Goal: Understand site structure: Grasp the organization and layout of the website

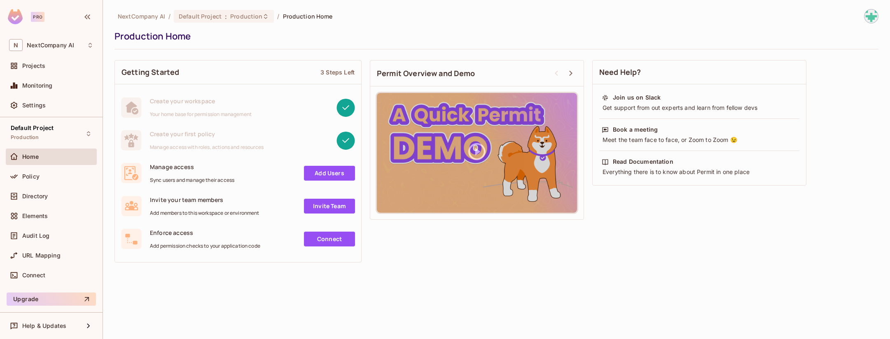
click at [159, 173] on div "Manage access Sync users and manage their access" at bounding box center [192, 173] width 84 height 21
click at [61, 68] on div "Projects" at bounding box center [57, 66] width 71 height 7
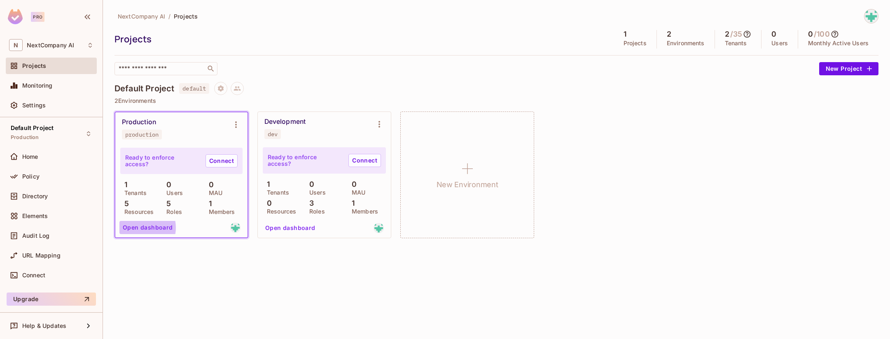
click at [137, 228] on button "Open dashboard" at bounding box center [147, 227] width 57 height 13
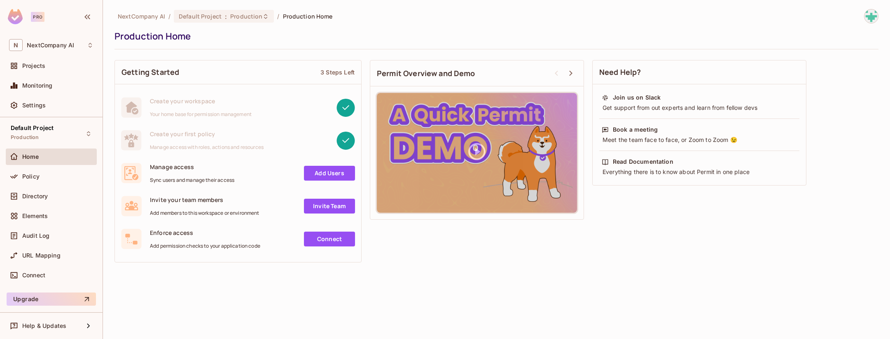
click at [131, 141] on rect at bounding box center [131, 140] width 20 height 20
click at [62, 178] on div "Policy" at bounding box center [57, 176] width 71 height 7
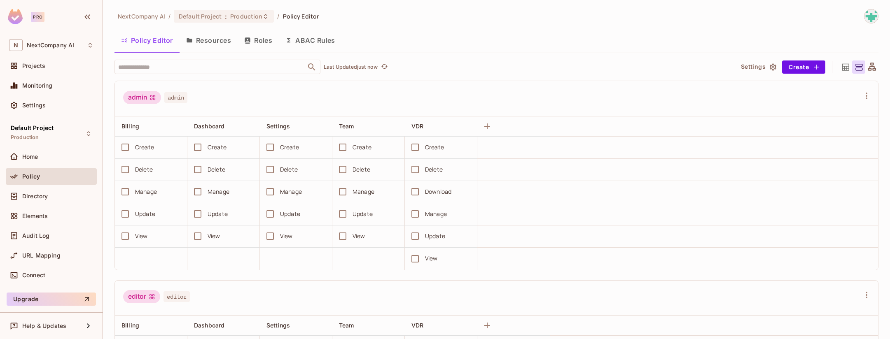
click at [201, 40] on button "Resources" at bounding box center [209, 40] width 58 height 21
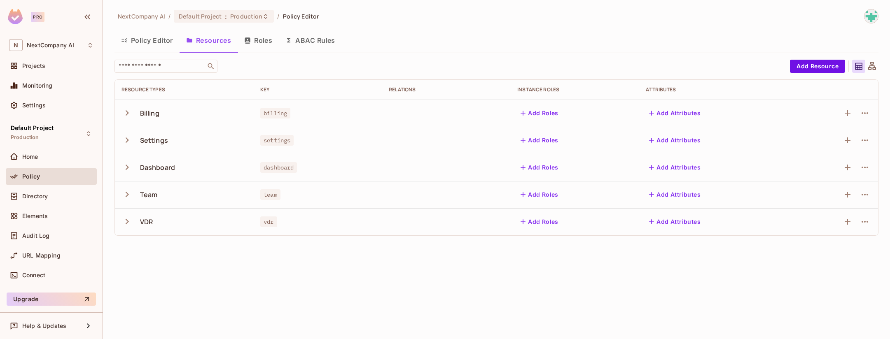
click at [264, 40] on button "Roles" at bounding box center [258, 40] width 41 height 21
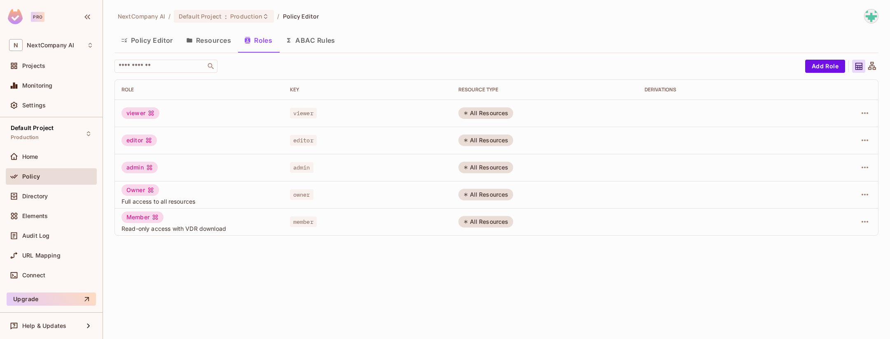
click at [210, 41] on button "Resources" at bounding box center [209, 40] width 58 height 21
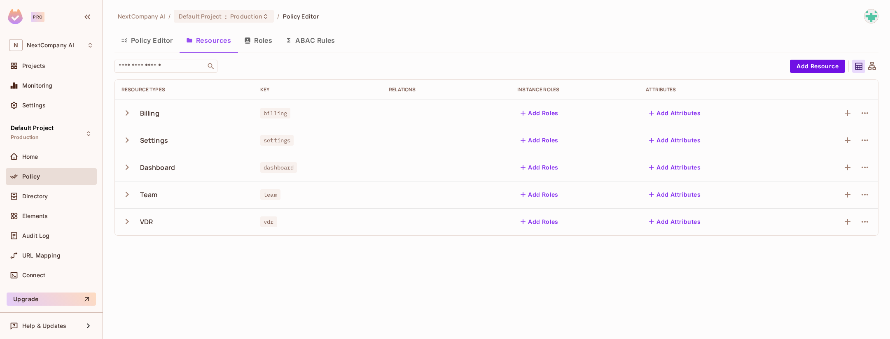
click at [149, 42] on button "Policy Editor" at bounding box center [146, 40] width 65 height 21
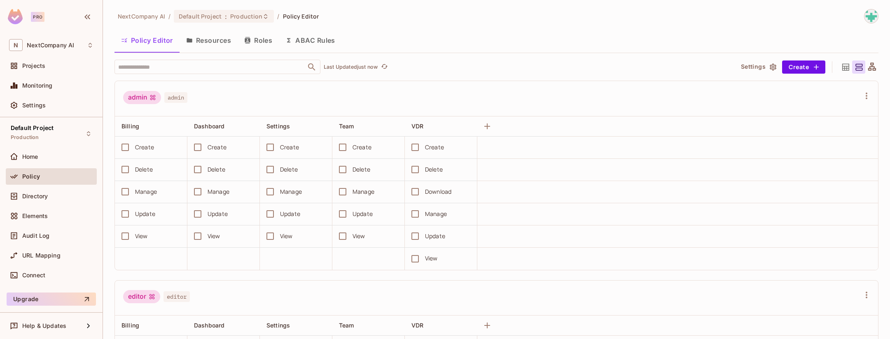
click at [470, 38] on div "Policy Editor Resources Roles ABAC Rules" at bounding box center [496, 40] width 764 height 21
